Goal: Task Accomplishment & Management: Use online tool/utility

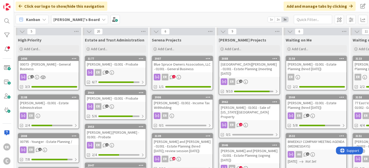
click at [197, 71] on div "Blue Spruce Owners Association, LLC - 01001 - General Business" at bounding box center [182, 66] width 60 height 11
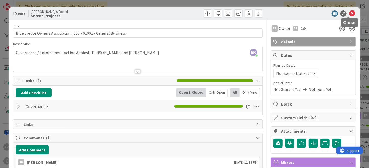
click at [349, 14] on icon at bounding box center [352, 13] width 6 height 6
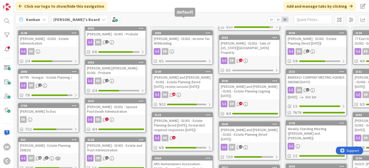
scroll to position [77, 0]
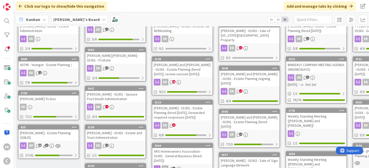
click at [191, 71] on div "[PERSON_NAME] and [PERSON_NAME] - 01001 - Estate Planning (hired [DATE]; review…" at bounding box center [182, 69] width 60 height 16
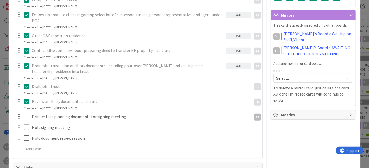
scroll to position [179, 0]
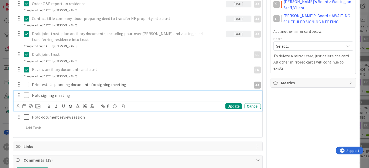
click at [80, 97] on p "Hold signing meeting" at bounding box center [145, 95] width 227 height 6
click at [25, 105] on icon at bounding box center [25, 106] width 4 height 4
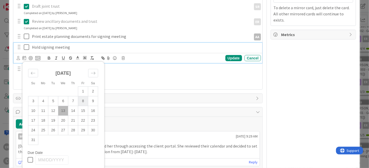
scroll to position [230, 0]
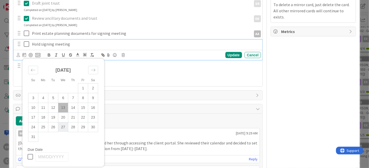
click at [62, 128] on td "27" at bounding box center [63, 127] width 10 height 10
type input "[DATE]"
click at [231, 56] on div "Update" at bounding box center [234, 55] width 17 height 6
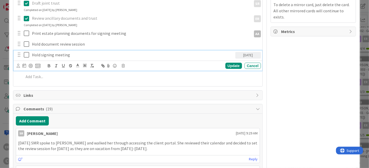
click at [64, 56] on p "Hold signing meeting" at bounding box center [132, 55] width 201 height 6
click at [241, 54] on div "[DATE]" at bounding box center [249, 55] width 26 height 7
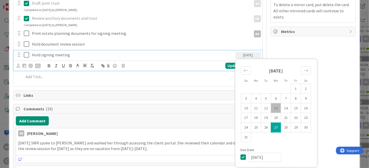
drag, startPoint x: 268, startPoint y: 154, endPoint x: 223, endPoint y: 154, distance: 45.0
click at [241, 157] on icon at bounding box center [245, 157] width 8 height 6
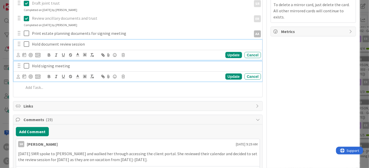
click at [44, 42] on p "Hold document review session" at bounding box center [145, 44] width 227 height 6
click at [18, 54] on icon at bounding box center [18, 55] width 3 height 4
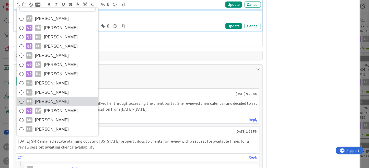
scroll to position [281, 0]
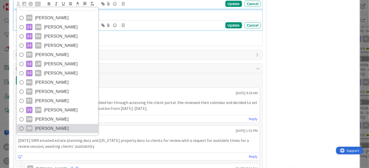
click at [48, 125] on span "[PERSON_NAME]" at bounding box center [52, 129] width 34 height 8
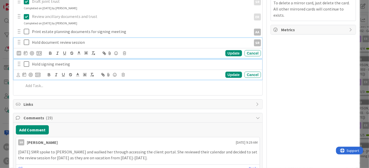
scroll to position [230, 0]
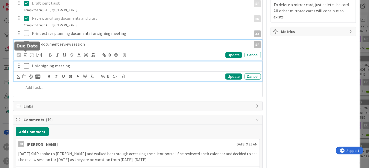
click at [25, 54] on icon at bounding box center [26, 55] width 4 height 4
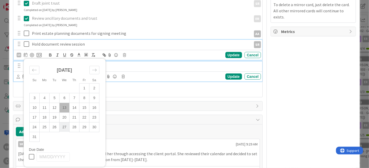
click at [67, 126] on td "27" at bounding box center [65, 127] width 10 height 10
type input "[DATE]"
click at [226, 54] on div "Update" at bounding box center [234, 55] width 17 height 6
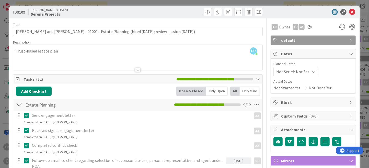
scroll to position [0, 0]
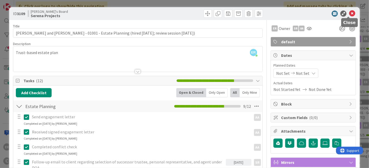
click at [349, 12] on icon at bounding box center [352, 13] width 6 height 6
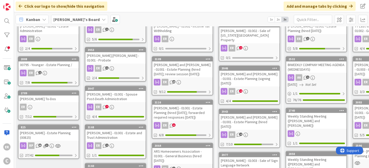
click at [133, 94] on div "[PERSON_NAME] - 01001 - Spouse Post-Death Administration" at bounding box center [115, 96] width 60 height 11
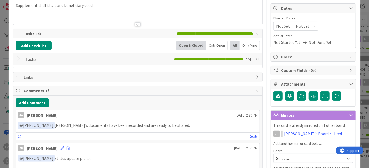
scroll to position [77, 0]
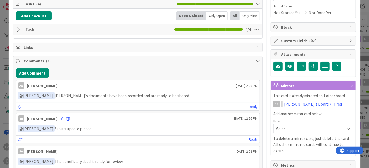
click at [17, 29] on div at bounding box center [19, 29] width 7 height 9
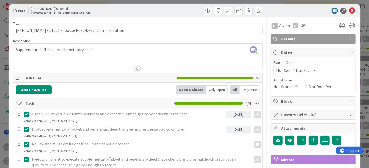
scroll to position [0, 0]
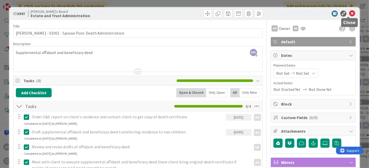
click at [350, 15] on icon at bounding box center [352, 13] width 6 height 6
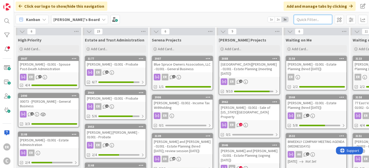
click at [308, 21] on input "text" at bounding box center [313, 19] width 38 height 9
type input "s"
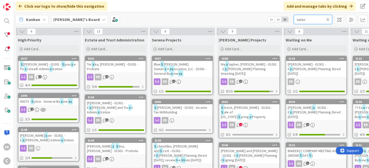
type input "valor"
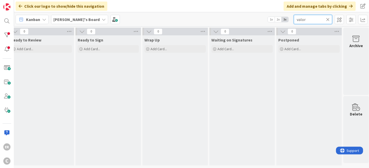
scroll to position [0, 415]
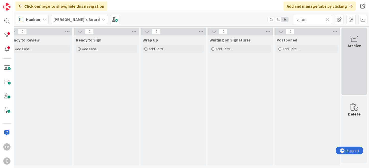
click at [358, 42] on div "Archive" at bounding box center [355, 61] width 26 height 67
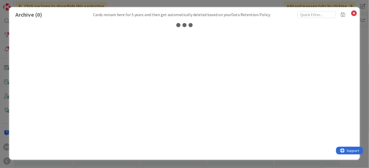
scroll to position [0, 411]
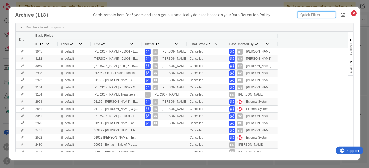
click at [312, 15] on input "text" at bounding box center [317, 14] width 38 height 7
type input "valor"
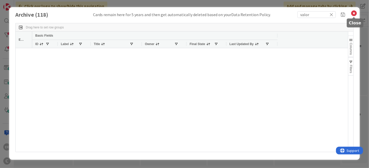
click at [354, 13] on icon at bounding box center [354, 13] width 7 height 7
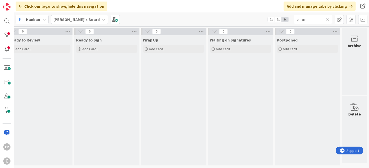
scroll to position [0, 0]
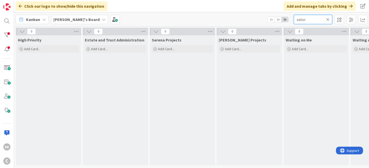
drag, startPoint x: 307, startPoint y: 18, endPoint x: 289, endPoint y: 20, distance: 18.0
click at [289, 20] on div "Kanban [PERSON_NAME]'s Board 1x 2x 3x valor" at bounding box center [191, 19] width 355 height 14
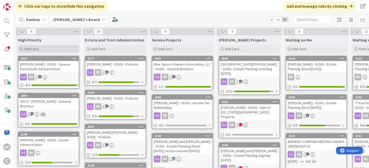
click at [42, 47] on div "Add Card..." at bounding box center [48, 49] width 61 height 8
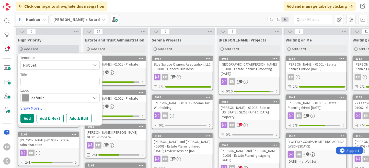
type textarea "x"
type textarea "V"
type textarea "x"
type textarea "Va"
type textarea "x"
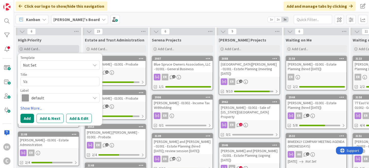
type textarea "Val"
type textarea "x"
type textarea "Valo"
type textarea "x"
type textarea "Valor"
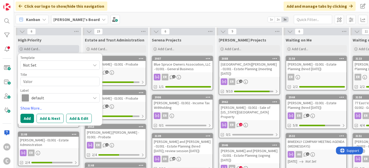
type textarea "x"
type textarea "Valor"
type textarea "x"
type textarea "Valor H"
type textarea "x"
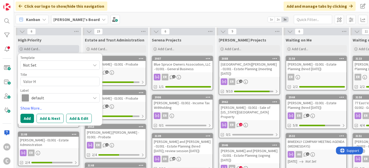
type textarea "[PERSON_NAME]"
type textarea "x"
type textarea "Valor Hom"
type textarea "x"
type textarea "Valor Home"
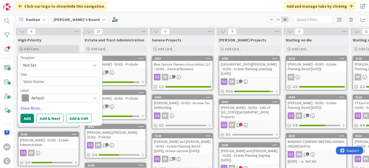
type textarea "x"
type textarea "Valor Home"
type textarea "x"
type textarea "Valor Home L"
type textarea "x"
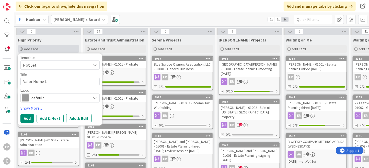
type textarea "Valor Home Lo"
type textarea "x"
type textarea "Valor Home Loa"
type textarea "x"
type textarea "Valor Home Loan"
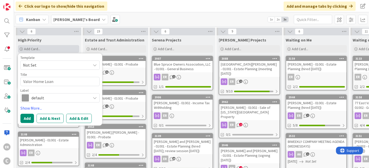
type textarea "x"
type textarea "Valor Home Loans"
type textarea "x"
type textarea "Valor Home Loans"
type textarea "x"
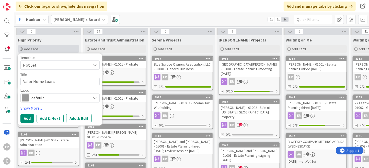
type textarea "Valor Home Loans -"
type textarea "x"
type textarea "Valor Home Loans -"
type textarea "x"
type textarea "Valor Home Loans - 0"
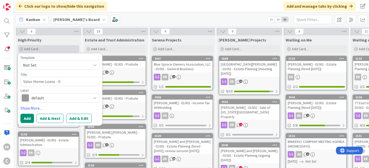
type textarea "x"
type textarea "Valor Home Loans - 01"
type textarea "x"
type textarea "Valor Home Loans - 010"
type textarea "x"
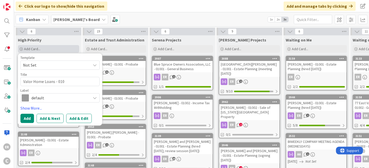
type textarea "Valor Home Loans - 0100"
type textarea "x"
type textarea "Valor Home Loans - 01001"
type textarea "x"
type textarea "Valor Home Loans - 01001"
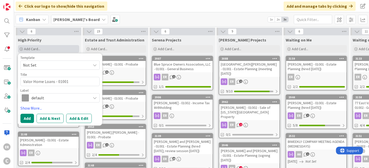
type textarea "x"
type textarea "Valor Home Loans - 01001 -"
type textarea "x"
type textarea "Valor Home Loans - 01001 -"
type textarea "x"
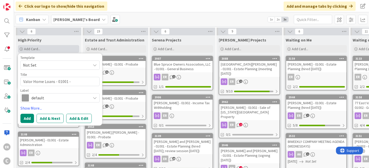
type textarea "Valor Home Loans - 01001 - G"
type textarea "x"
type textarea "Valor Home Loans - 01001 - Ge"
type textarea "x"
type textarea "Valor Home Loans - 01001 - Gene"
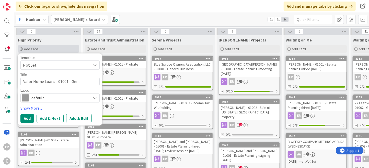
type textarea "x"
type textarea "Valor Home Loans - 01001 - Gener"
type textarea "x"
type textarea "Valor Home Loans - 01001 - Genera"
type textarea "x"
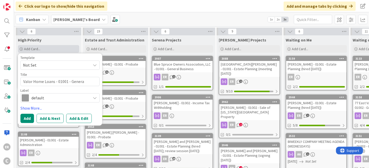
type textarea "Valor Home Loans - 01001 - General"
type textarea "x"
type textarea "Valor Home Loans - 01001 - General"
type textarea "x"
type textarea "Valor Home Loans - 01001 - General B"
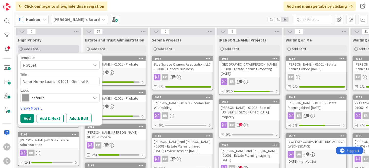
type textarea "x"
type textarea "Valor Home Loans - 01001 - General Bu"
type textarea "x"
type textarea "Valor Home Loans - 01001 - General Bus"
type textarea "x"
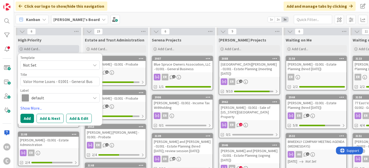
type textarea "Valor Home Loans - 01001 - General Busi"
type textarea "x"
type textarea "Valor Home Loans - 01001 - General Busine"
type textarea "x"
type textarea "Valor Home Loans - 01001 - General Busines"
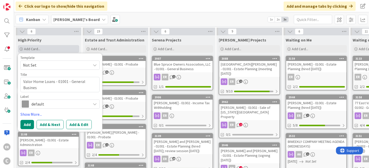
type textarea "x"
type textarea "Valor Home Loans - 01001 - General Business"
click at [29, 120] on button "Add" at bounding box center [27, 124] width 14 height 9
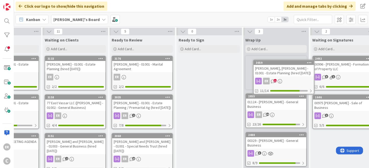
scroll to position [0, 308]
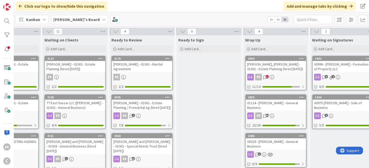
click at [280, 65] on div "[PERSON_NAME], [PERSON_NAME] - 01001 - Estate Planning (hired [DATE])" at bounding box center [276, 66] width 60 height 11
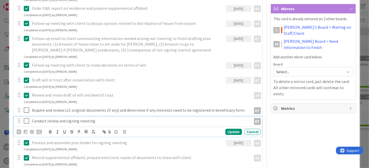
click at [101, 121] on p "Conduct review and signing meeting" at bounding box center [140, 121] width 217 height 6
click at [25, 132] on icon at bounding box center [26, 131] width 4 height 4
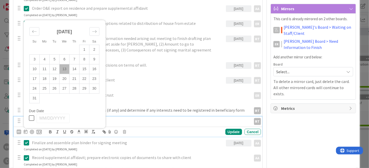
scroll to position [179, 0]
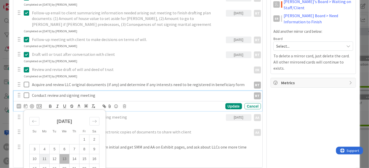
click at [45, 155] on td "11" at bounding box center [45, 159] width 10 height 10
click at [101, 94] on p "Conduct review and signing meeting" at bounding box center [128, 95] width 192 height 6
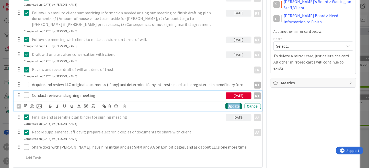
click at [229, 105] on div "Update" at bounding box center [234, 106] width 17 height 6
click at [28, 96] on icon at bounding box center [28, 95] width 8 height 6
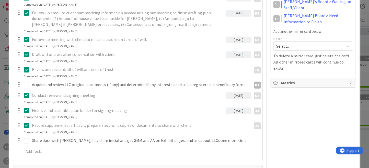
click at [27, 94] on icon at bounding box center [28, 95] width 8 height 6
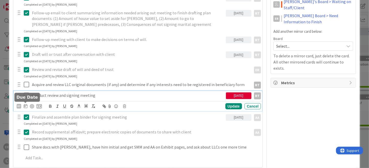
click at [25, 106] on icon at bounding box center [26, 106] width 4 height 4
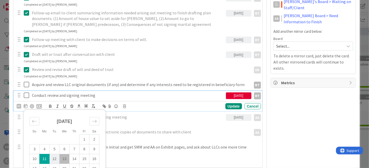
click at [56, 156] on td "12" at bounding box center [55, 159] width 10 height 10
type input "[DATE]"
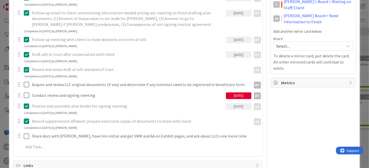
click at [231, 106] on div "[PERSON_NAME] - Notes in desk to [PERSON_NAME] to scan in [DATE] ER ER Update C…" at bounding box center [138, 43] width 244 height 220
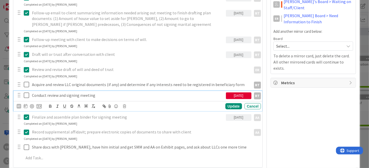
click at [48, 94] on p "Conduct review and signing meeting" at bounding box center [128, 95] width 192 height 6
drag, startPoint x: 48, startPoint y: 94, endPoint x: 66, endPoint y: 94, distance: 18.2
click at [66, 94] on p "Conduct review and signing meeting" at bounding box center [128, 95] width 192 height 6
click at [27, 95] on icon at bounding box center [28, 95] width 8 height 6
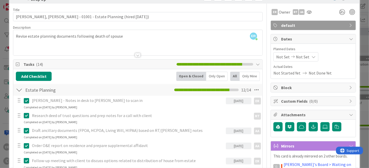
scroll to position [0, 0]
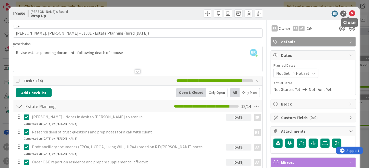
click at [349, 12] on icon at bounding box center [352, 13] width 6 height 6
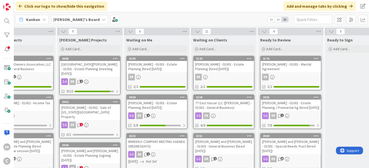
scroll to position [0, 158]
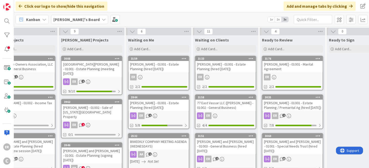
click at [289, 106] on div "[PERSON_NAME] - 01001 - Estate Planning / Premarital Ag (hired [DATE])" at bounding box center [293, 105] width 60 height 11
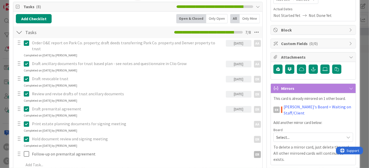
scroll to position [77, 0]
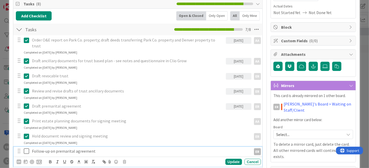
click at [94, 147] on div "Follow-up on premarital agreement" at bounding box center [141, 151] width 222 height 9
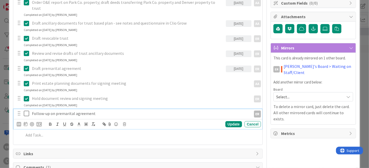
scroll to position [102, 0]
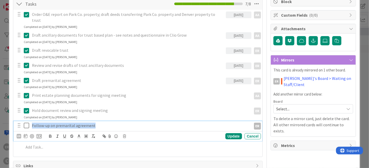
drag, startPoint x: 97, startPoint y: 119, endPoint x: 28, endPoint y: 120, distance: 68.8
click at [28, 121] on div "Follow-up on premarital agreement ER" at bounding box center [139, 125] width 246 height 9
click at [124, 134] on icon at bounding box center [124, 136] width 3 height 4
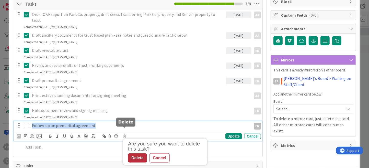
click at [137, 153] on div "Delete" at bounding box center [137, 157] width 19 height 9
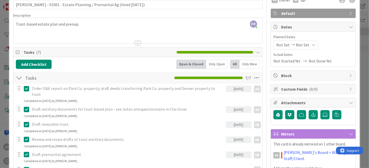
scroll to position [0, 0]
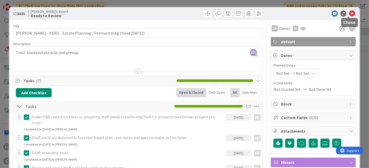
click at [349, 15] on icon at bounding box center [352, 13] width 6 height 6
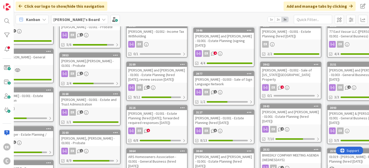
scroll to position [97, 26]
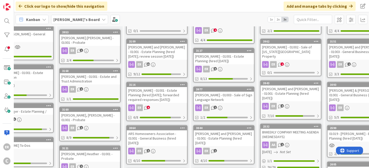
click at [237, 92] on div "[PERSON_NAME] - 01003 - Sale of Sign Language Network" at bounding box center [224, 97] width 60 height 11
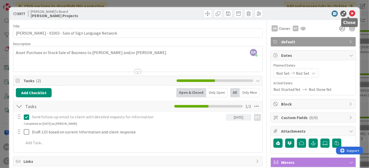
click at [349, 14] on icon at bounding box center [352, 13] width 6 height 6
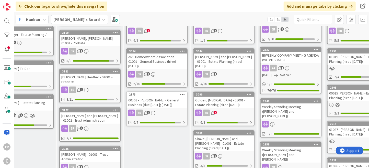
click at [239, 97] on div "Golden, [MEDICAL_DATA] - 01001 - Estate Planning (hired [DATE])" at bounding box center [224, 102] width 60 height 11
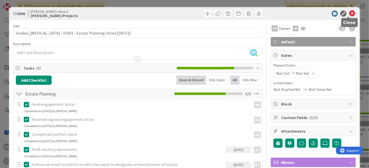
click at [350, 15] on icon at bounding box center [352, 13] width 6 height 6
